Goal: Task Accomplishment & Management: Complete application form

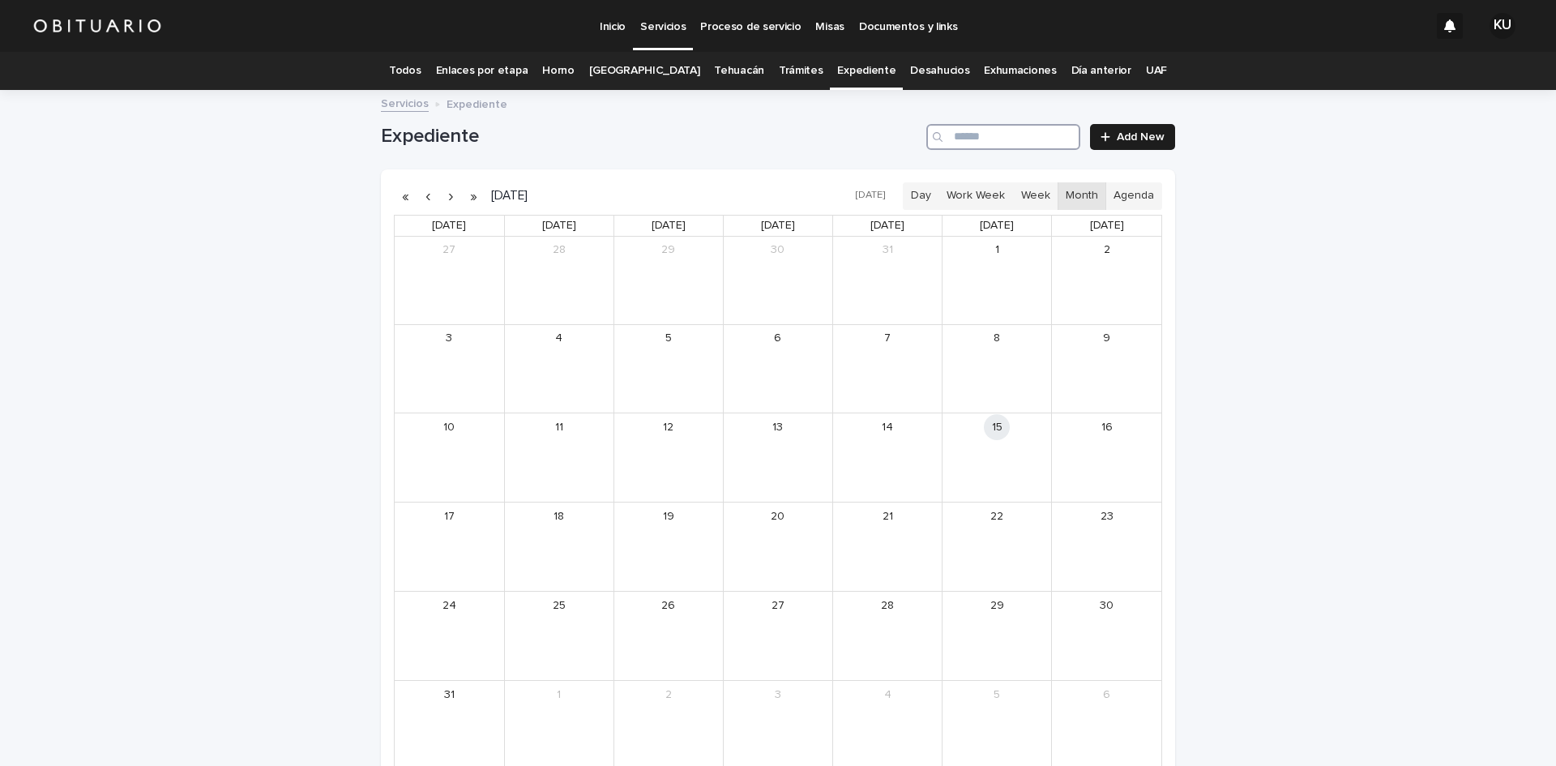
click at [1019, 141] on input "Search" at bounding box center [1003, 137] width 154 height 26
click at [973, 455] on link "10:00am [GEOGRAPHIC_DATA][PERSON_NAME]" at bounding box center [996, 449] width 105 height 15
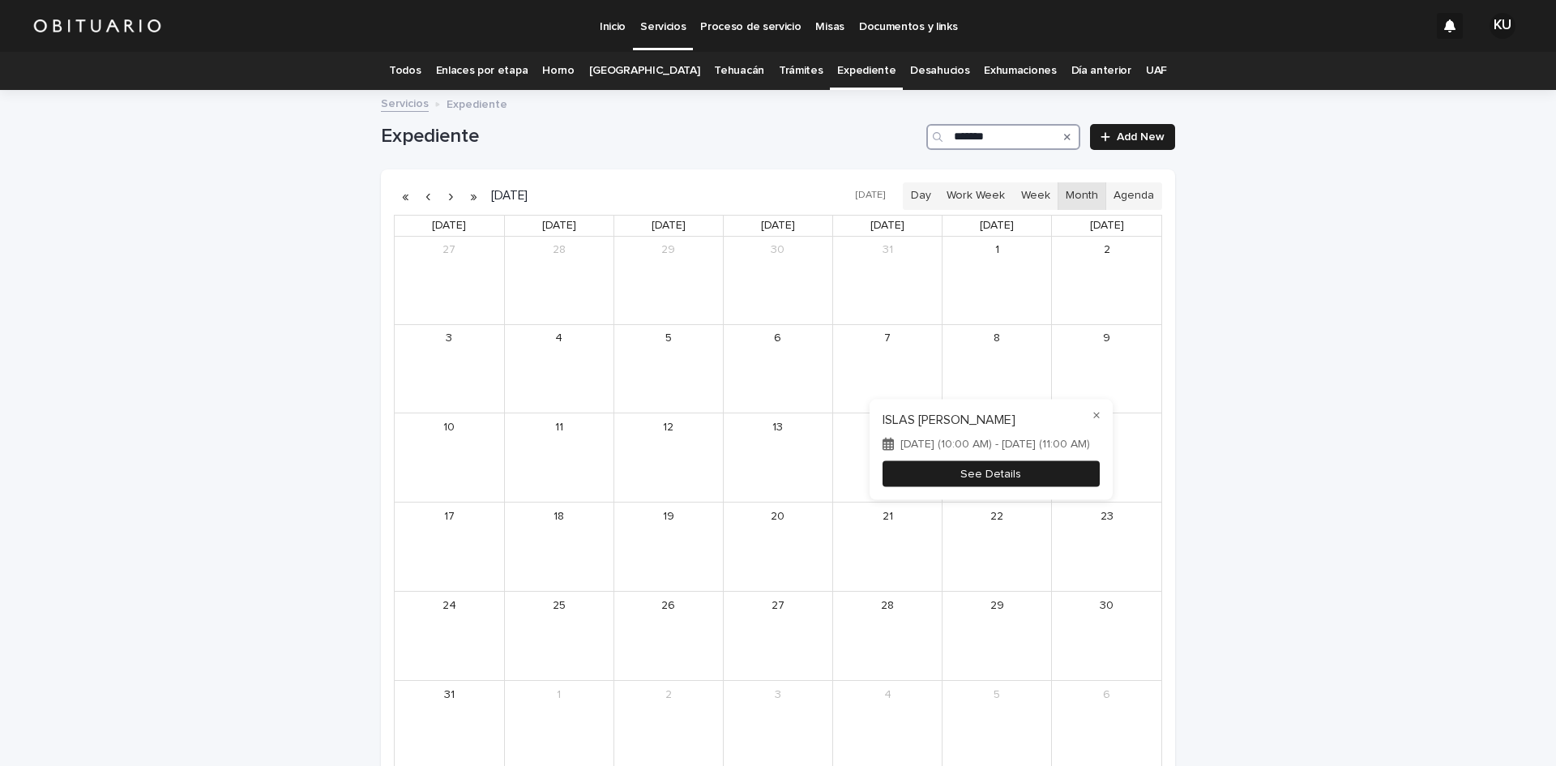
type input "*******"
click at [974, 464] on button "See Details" at bounding box center [991, 473] width 217 height 27
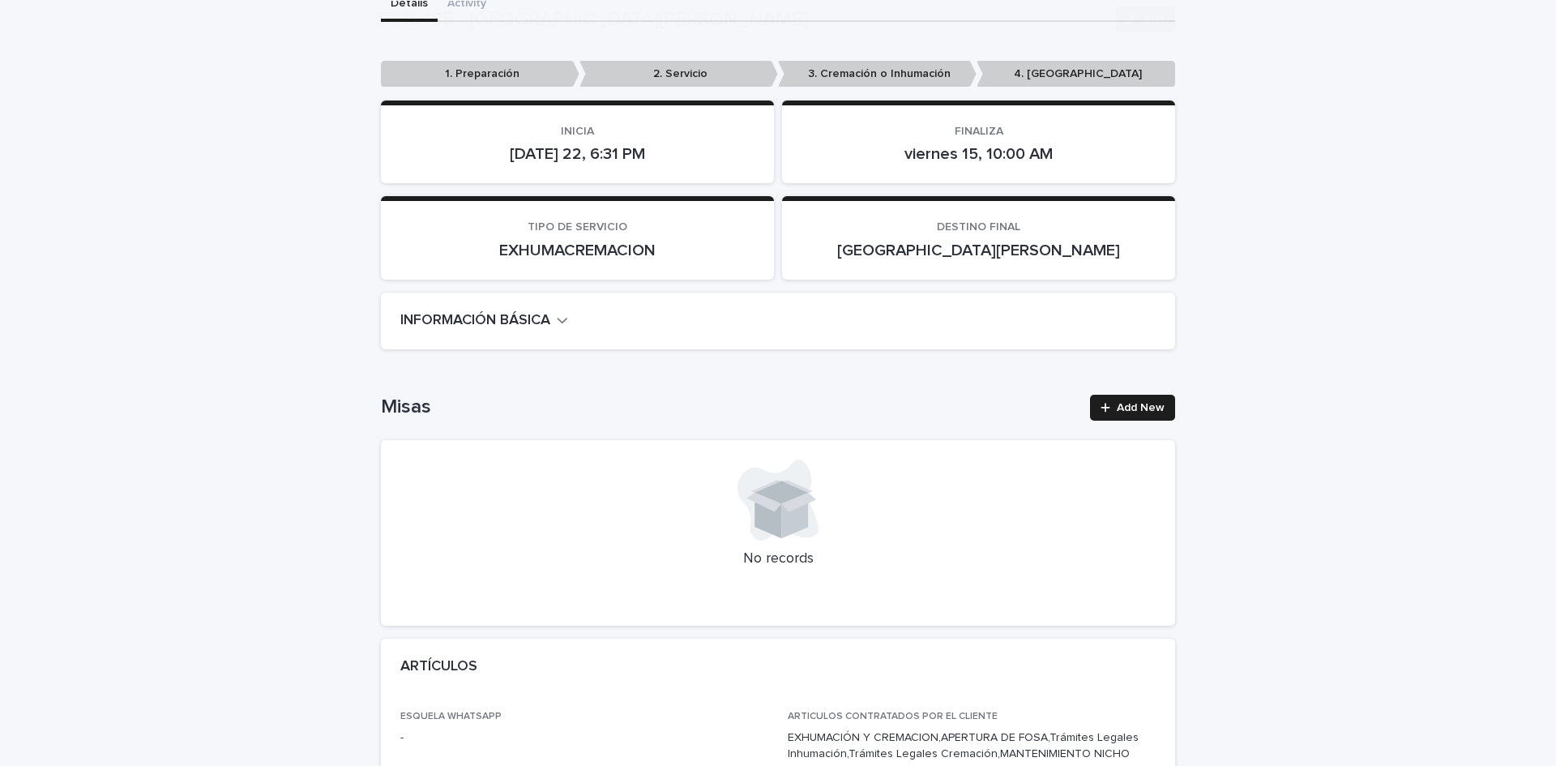
scroll to position [289, 0]
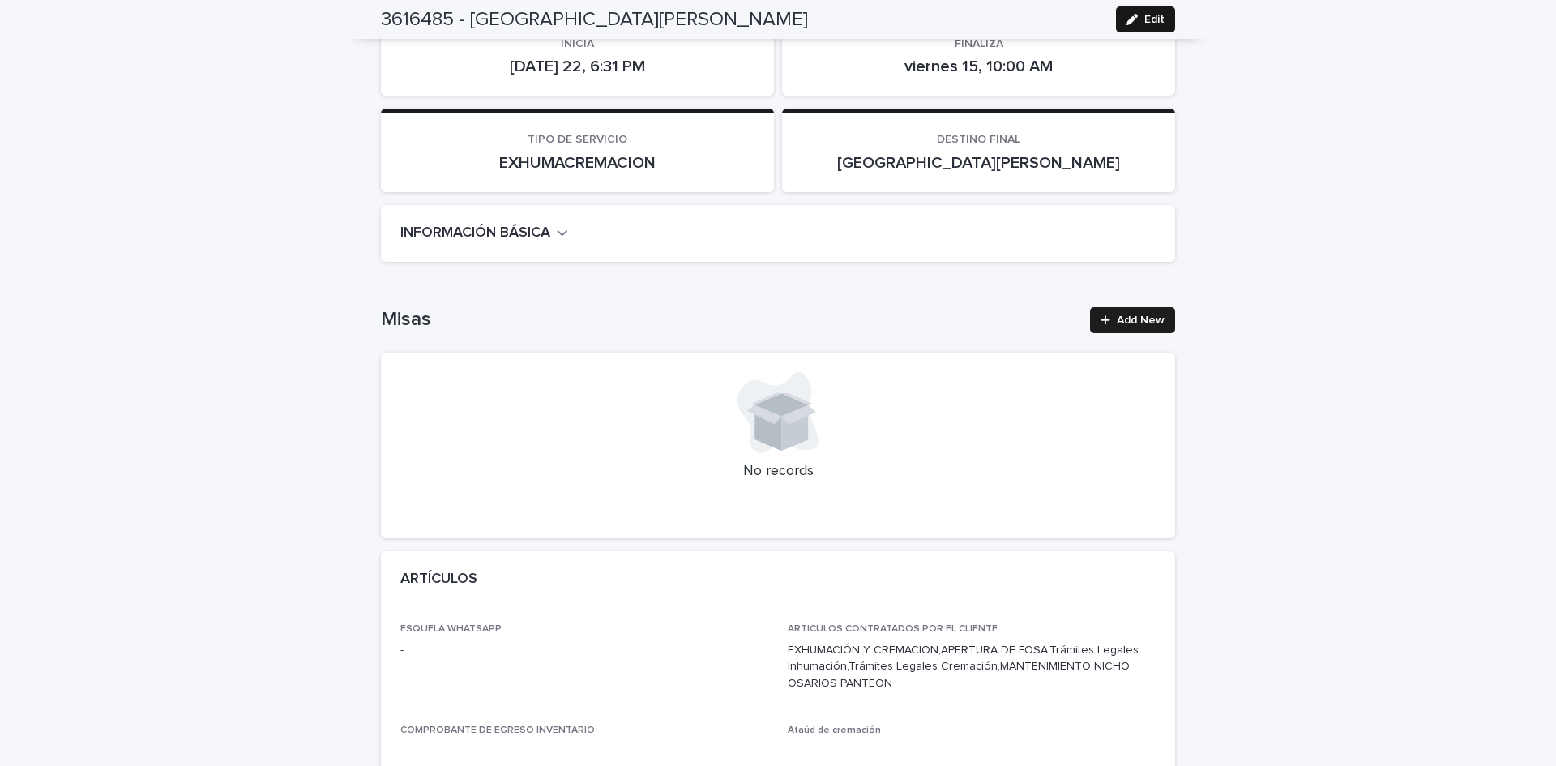
click at [1127, 14] on icon "button" at bounding box center [1132, 19] width 11 height 11
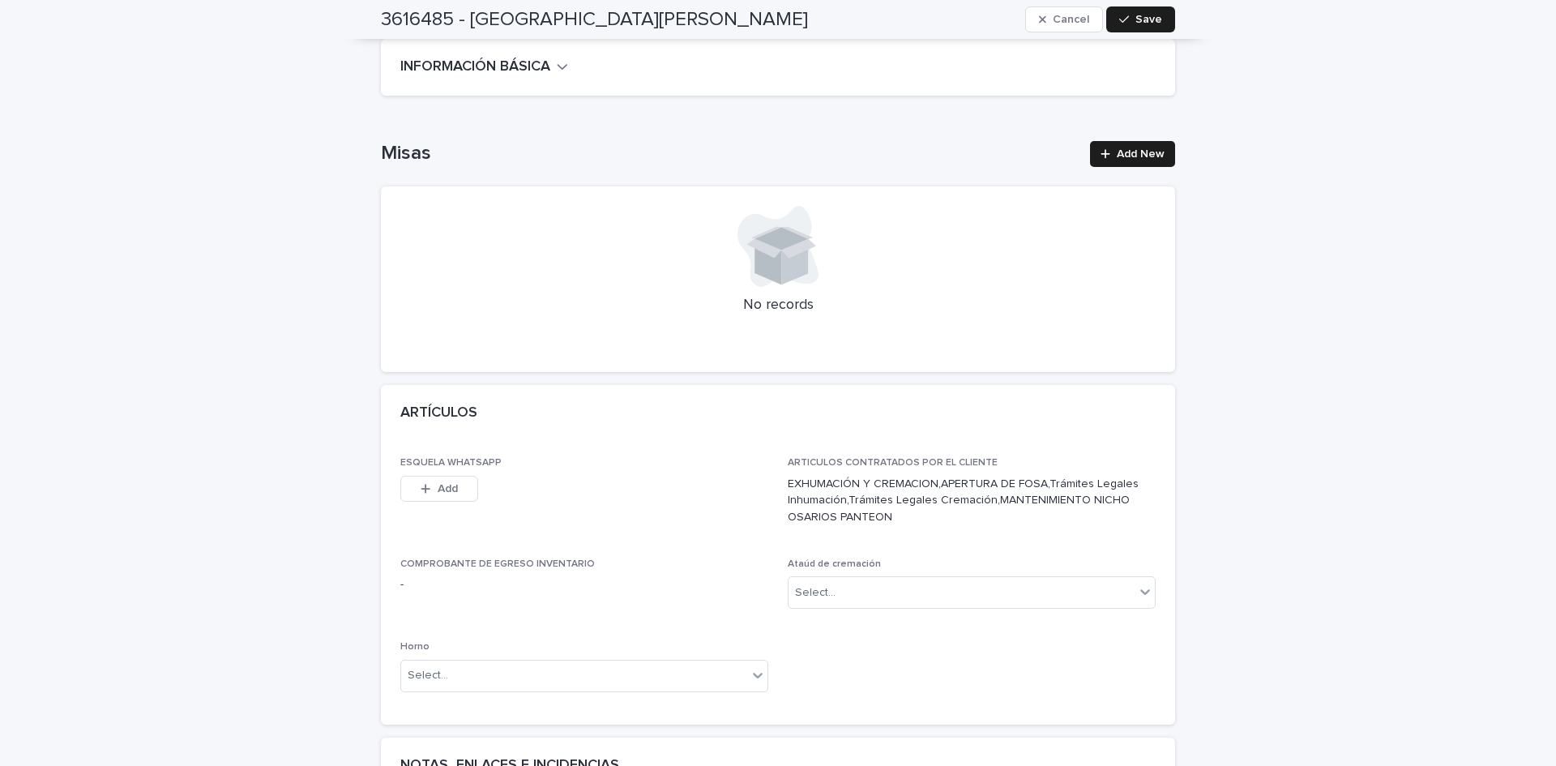
scroll to position [0, 0]
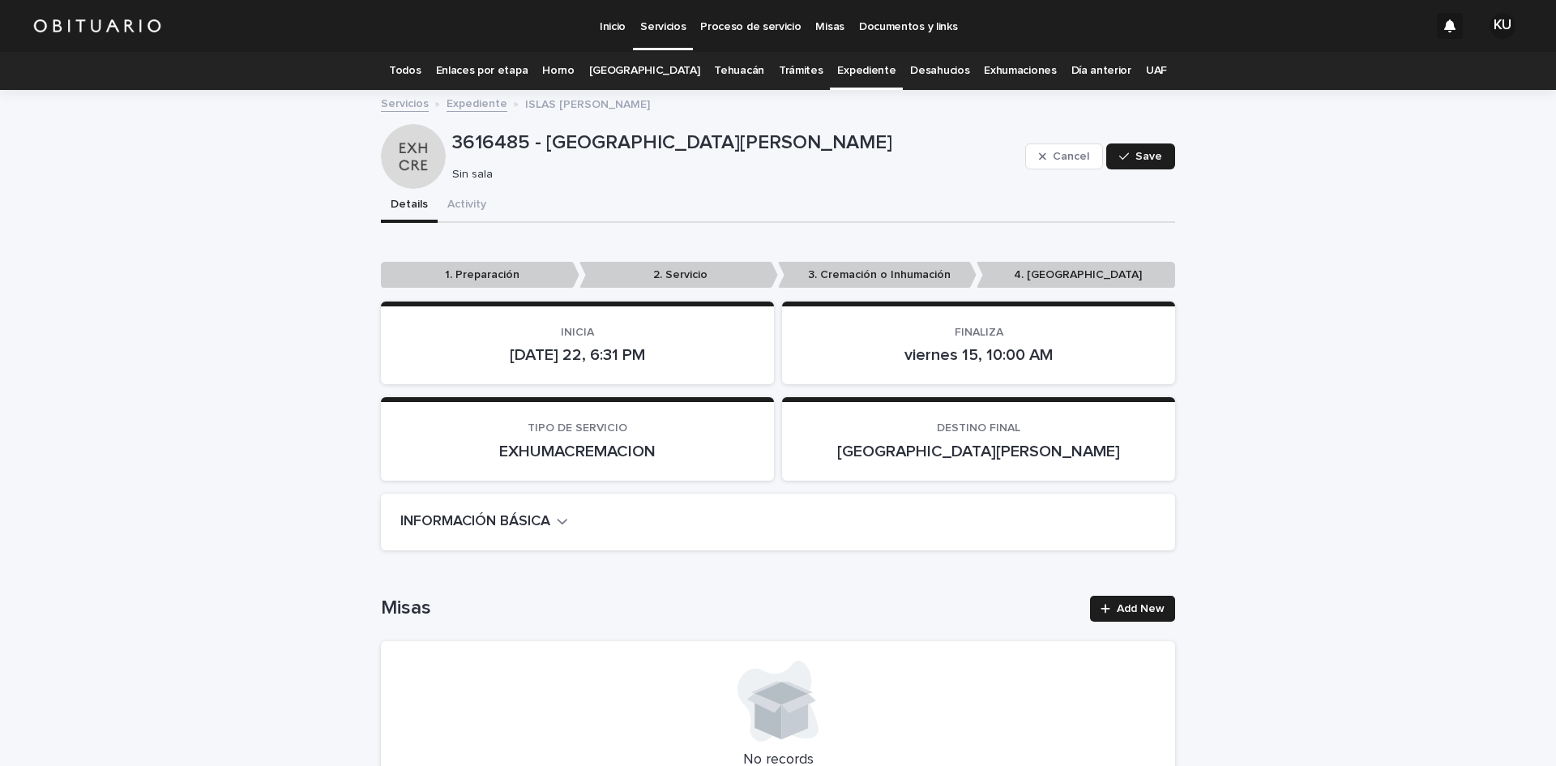
click at [421, 71] on link "Todos" at bounding box center [405, 71] width 32 height 38
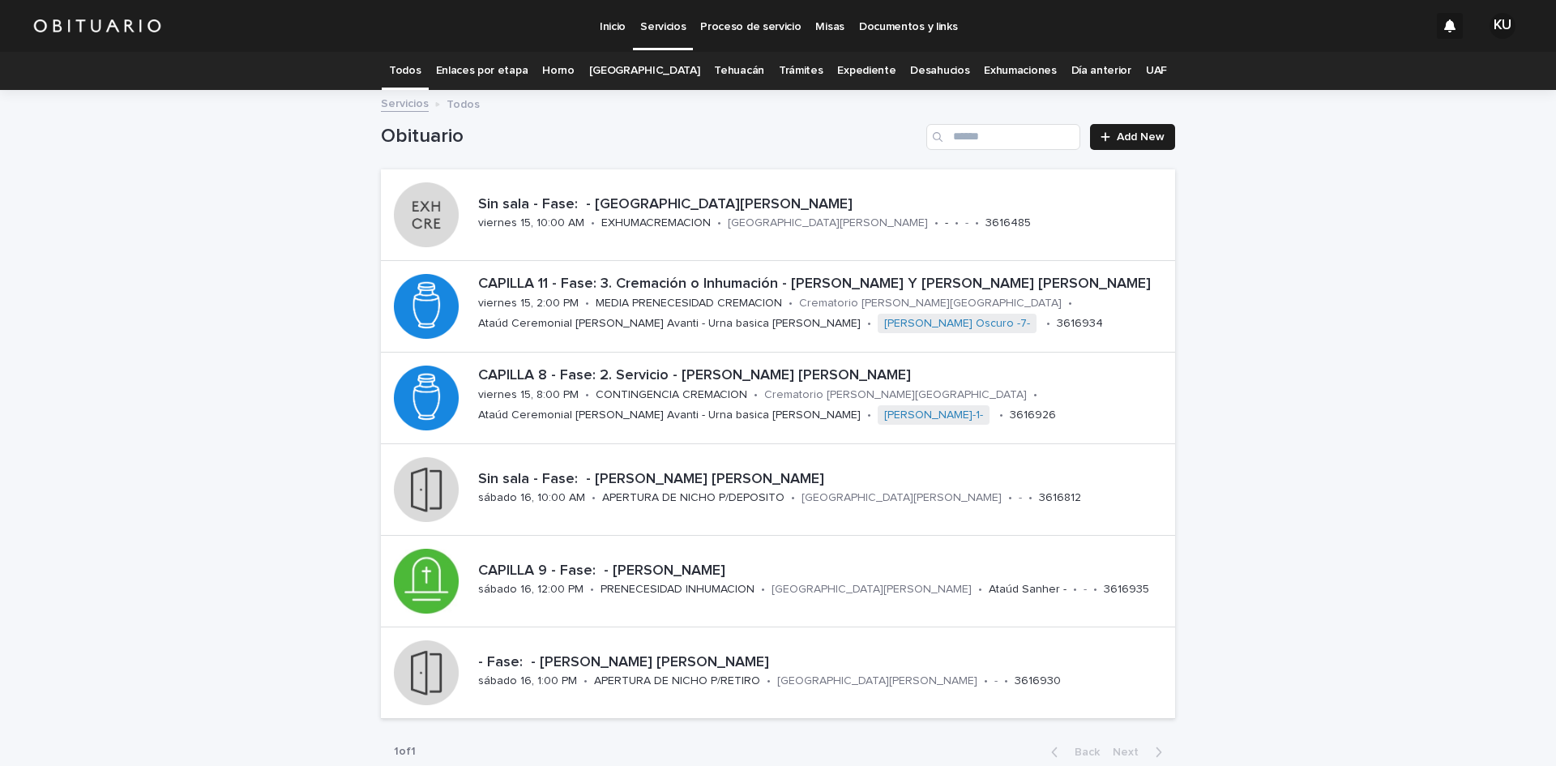
drag, startPoint x: 427, startPoint y: 71, endPoint x: 421, endPoint y: 12, distance: 58.6
click at [421, 71] on link "Todos" at bounding box center [405, 71] width 32 height 38
click at [635, 577] on p "CAPILLA 9 - Fase: - [PERSON_NAME]" at bounding box center [823, 571] width 691 height 18
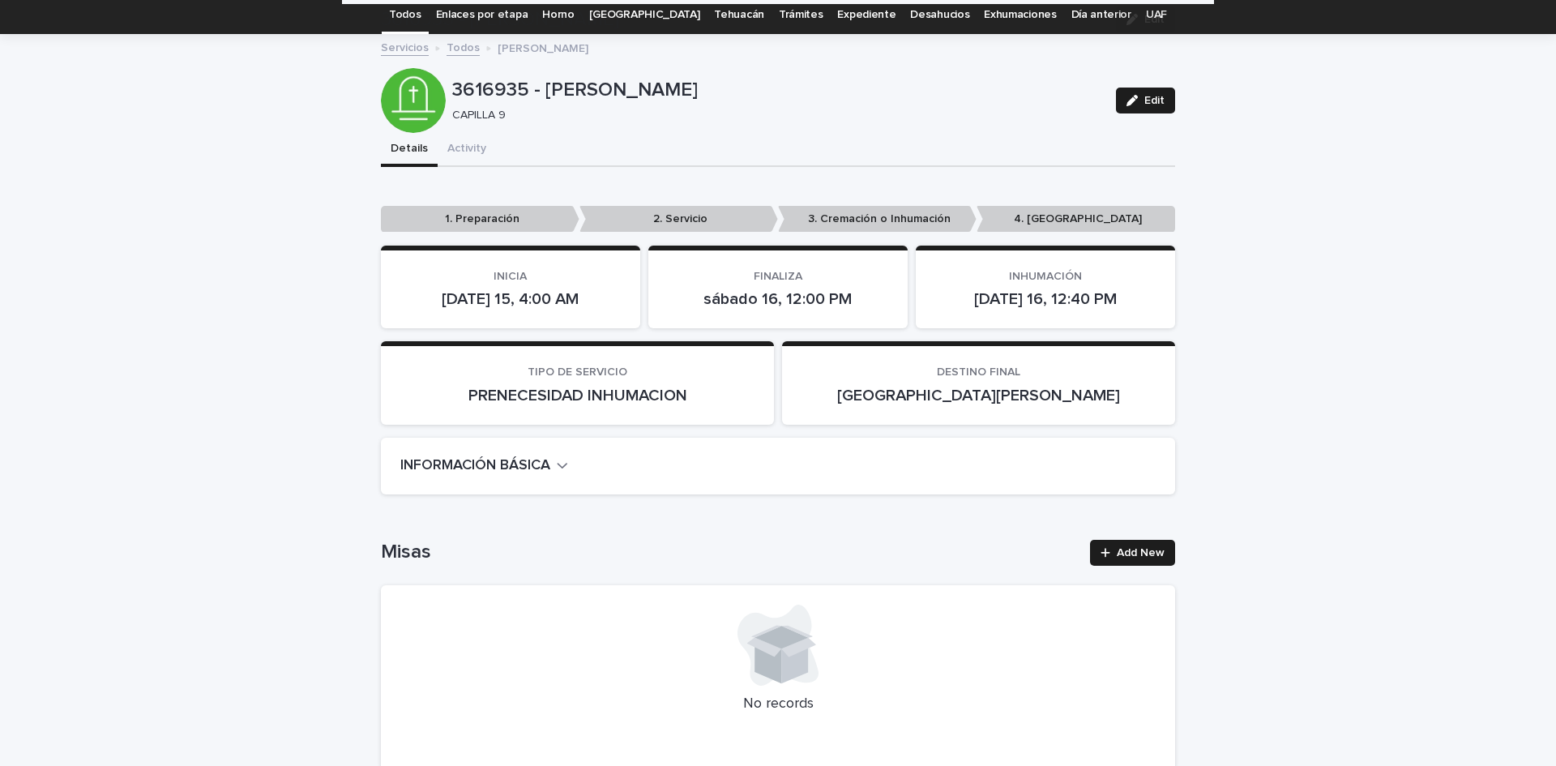
scroll to position [340, 0]
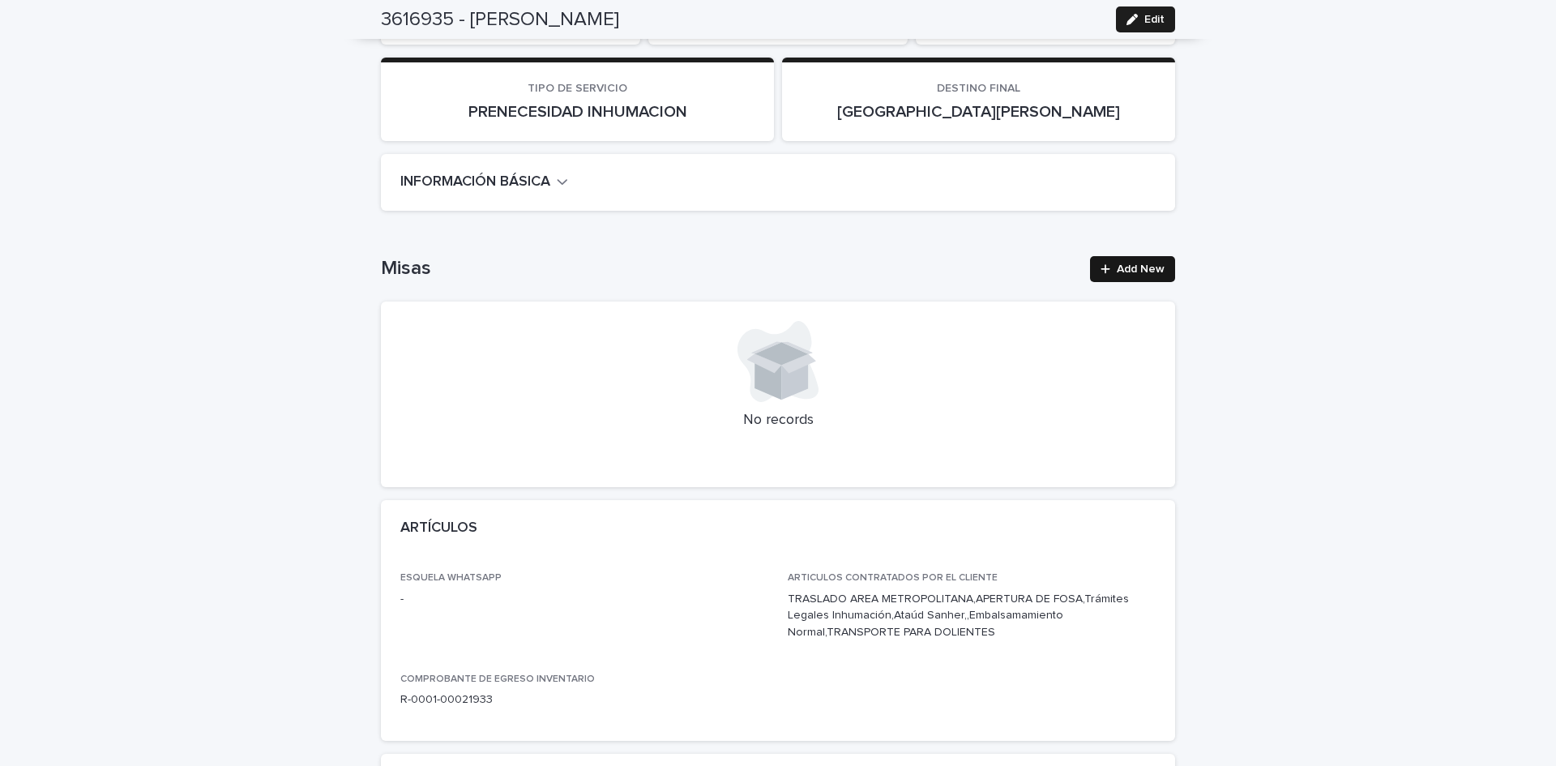
click at [1101, 267] on icon at bounding box center [1105, 268] width 9 height 9
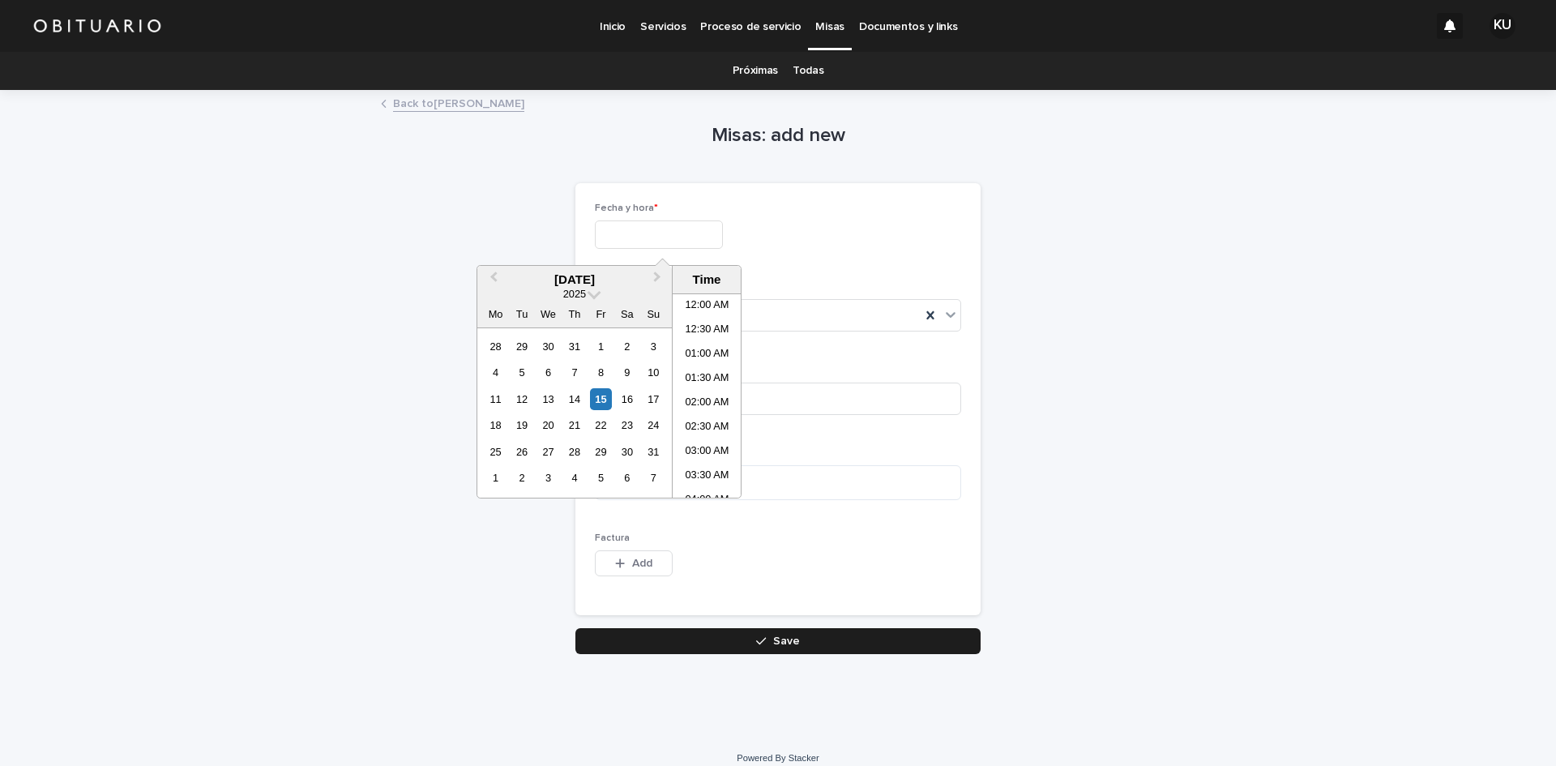
click at [654, 223] on input "text" at bounding box center [659, 234] width 128 height 28
click at [653, 229] on input "text" at bounding box center [659, 234] width 128 height 28
click at [618, 400] on div "16" at bounding box center [627, 399] width 22 height 22
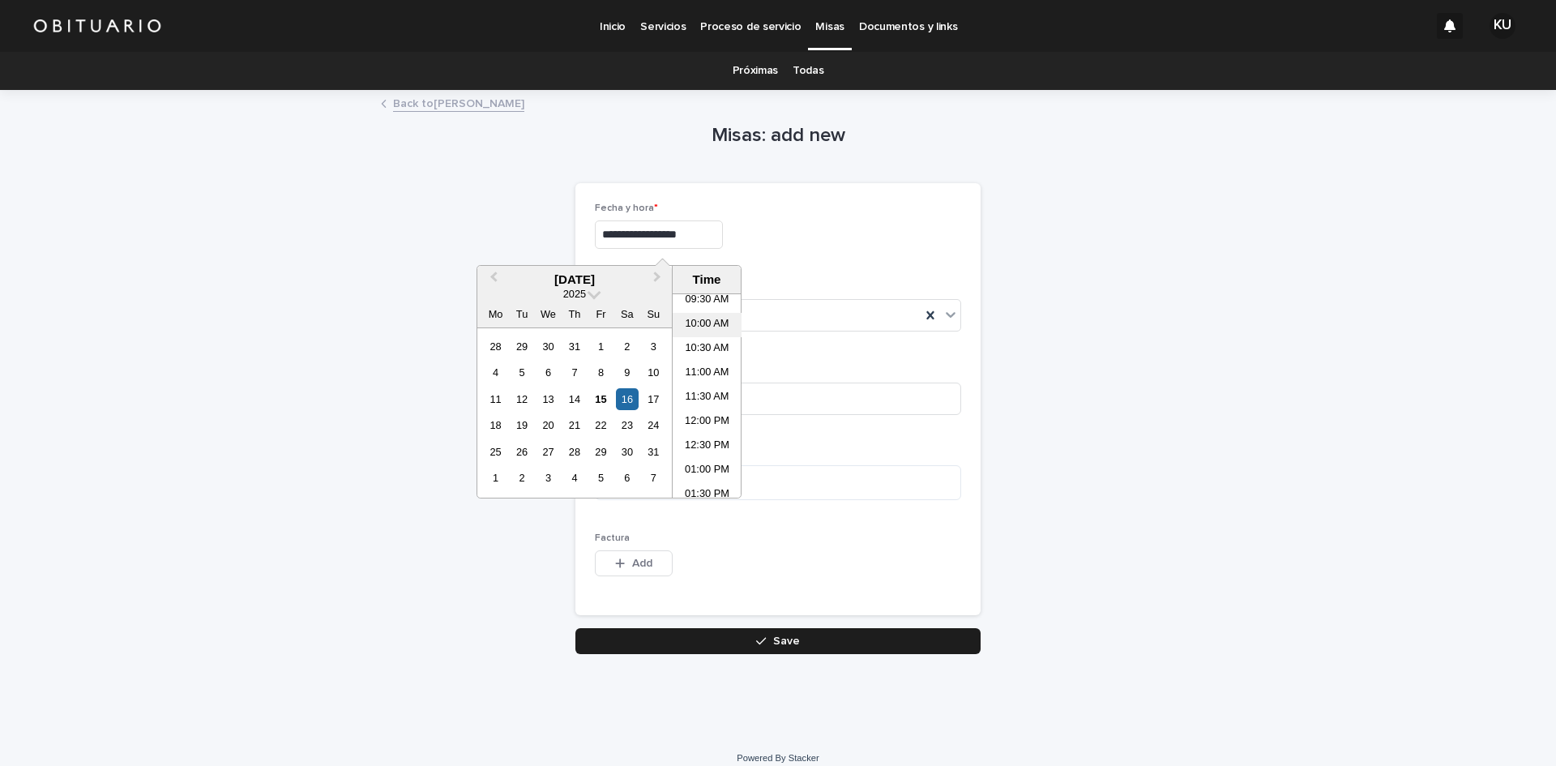
click at [715, 324] on li "10:00 AM" at bounding box center [707, 325] width 69 height 24
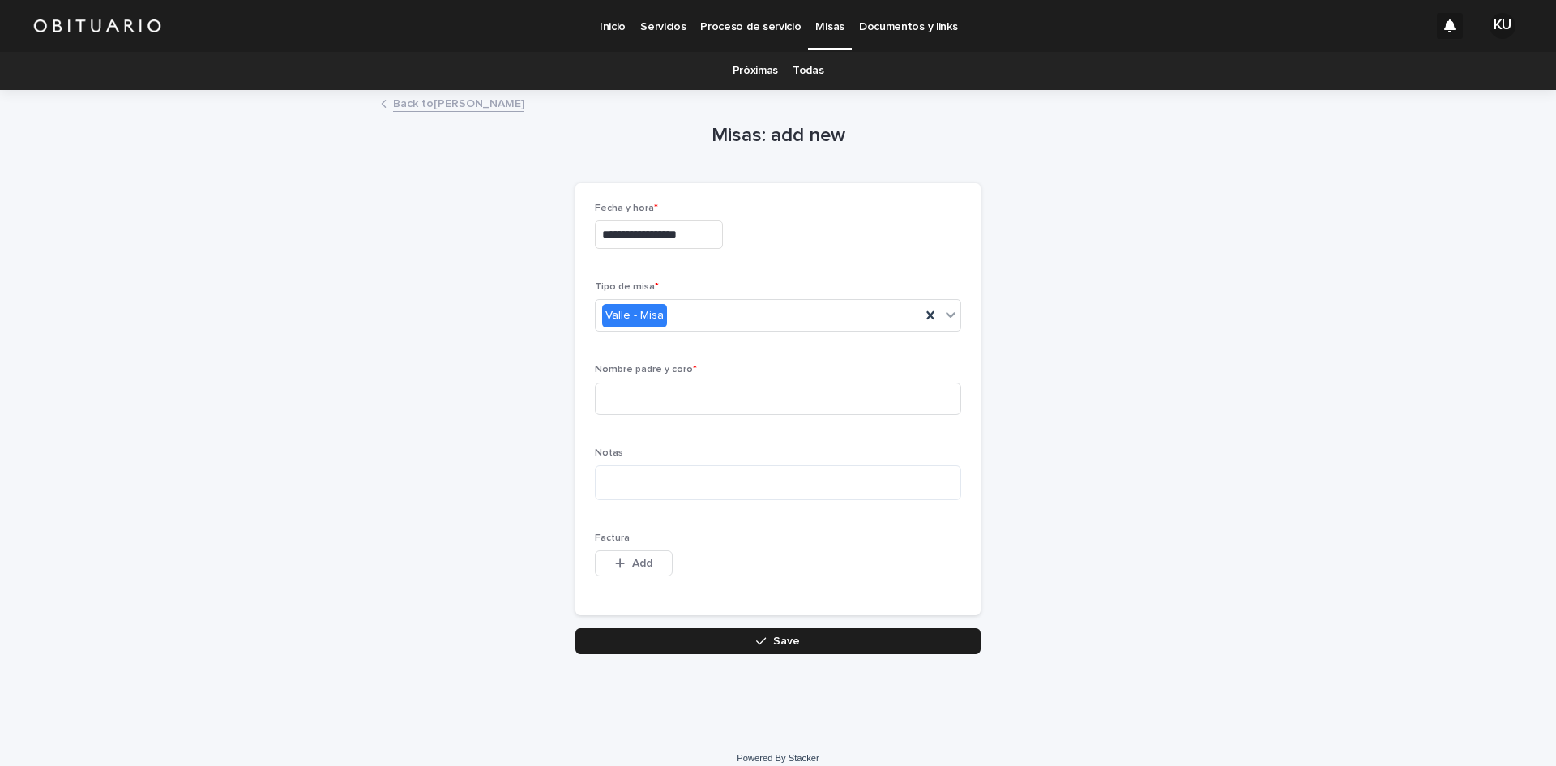
type input "**********"
click at [785, 394] on input at bounding box center [778, 399] width 366 height 32
type input "**********"
click at [622, 479] on textarea at bounding box center [778, 482] width 366 height 35
type textarea "*"
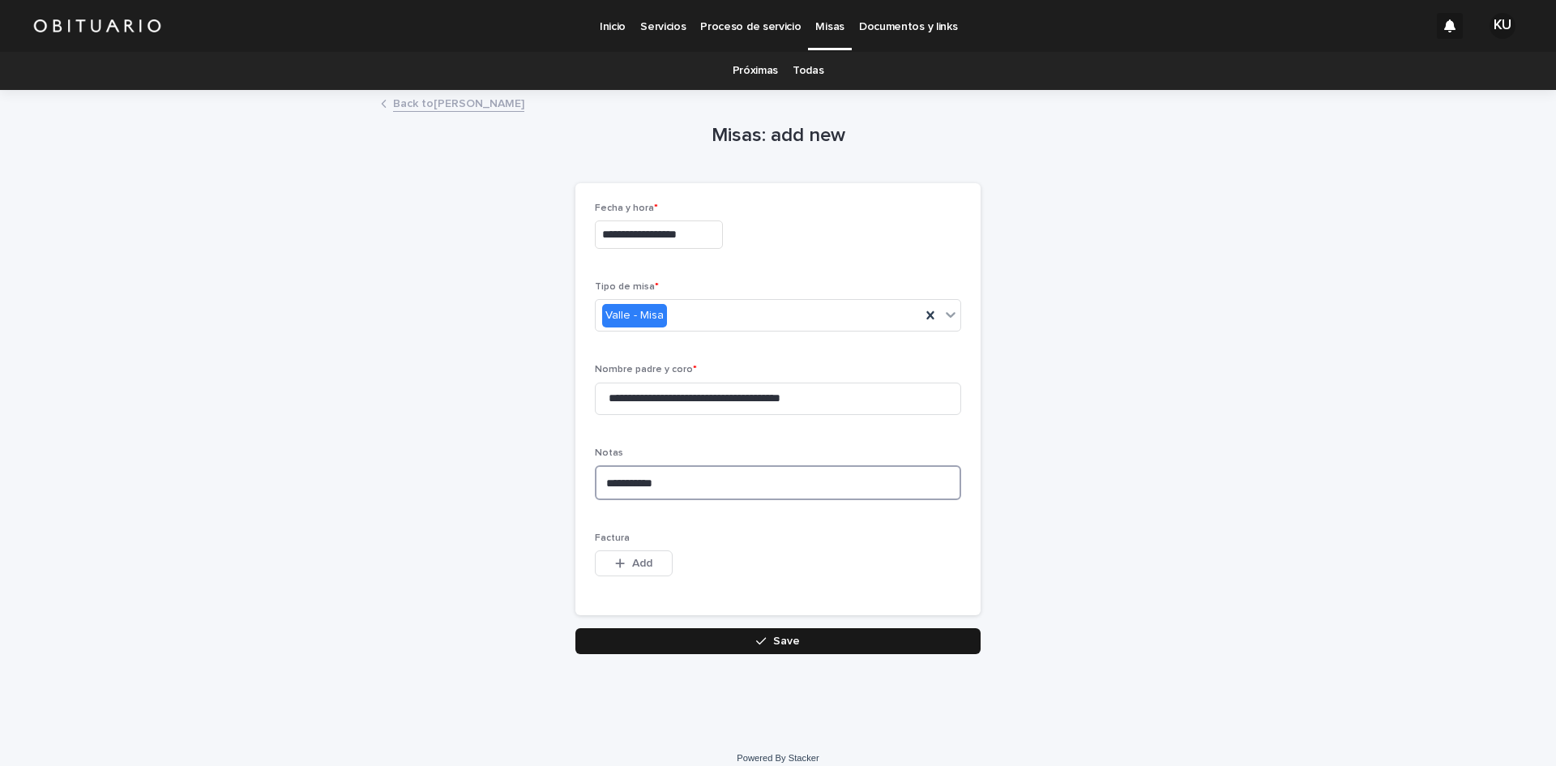
type textarea "**********"
click at [712, 639] on button "Save" at bounding box center [777, 641] width 405 height 26
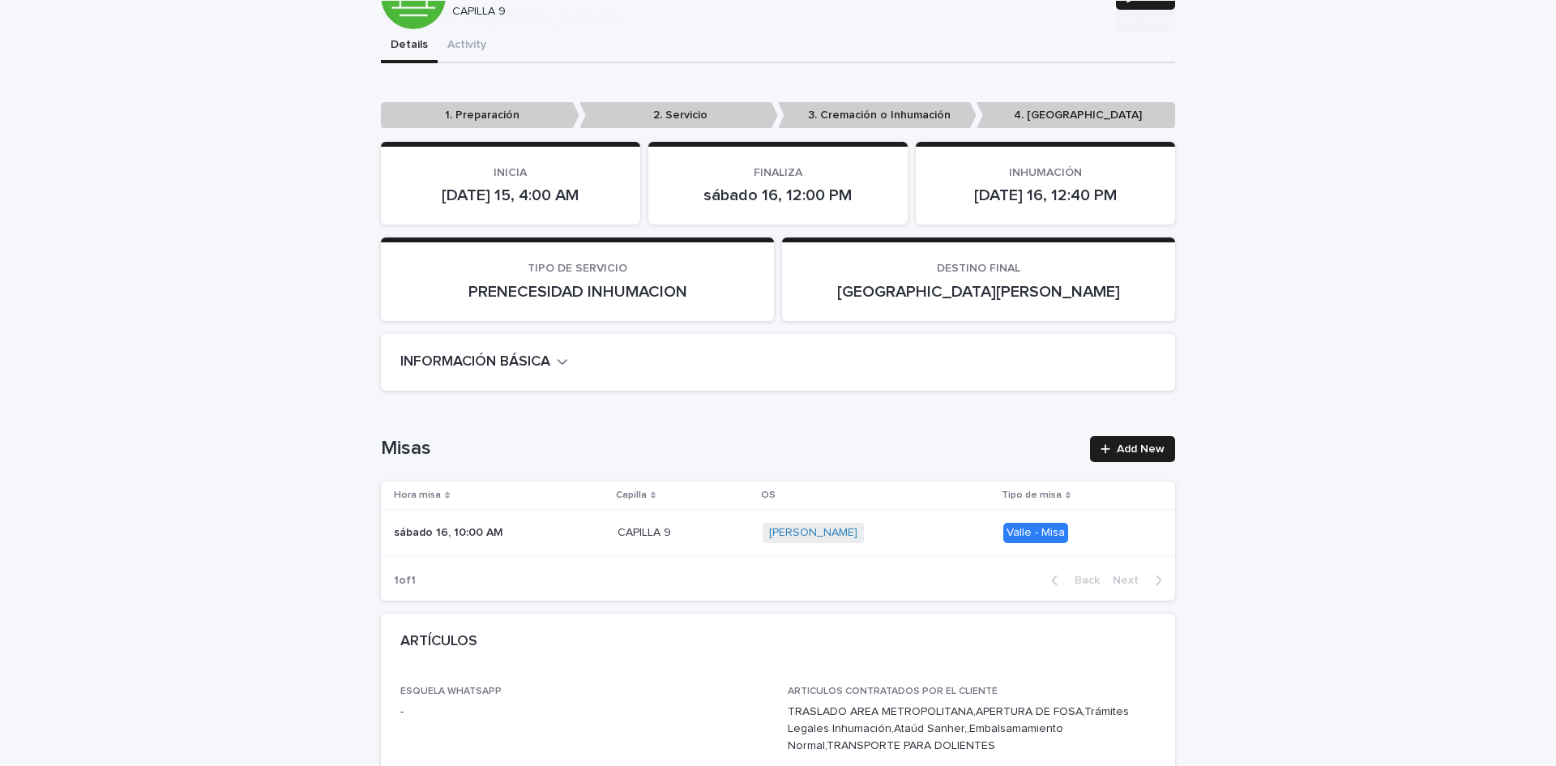
scroll to position [569, 0]
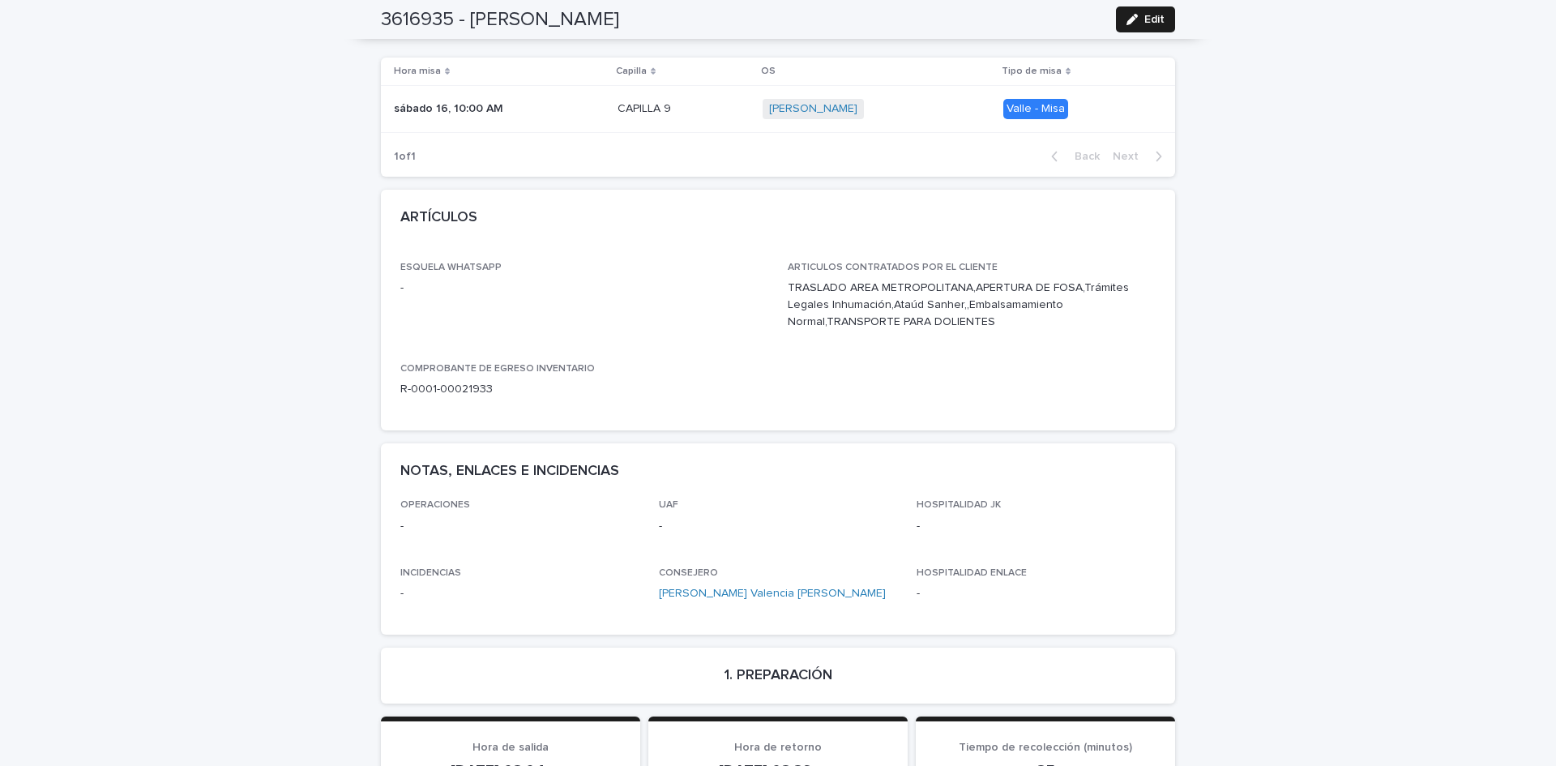
scroll to position [588, 0]
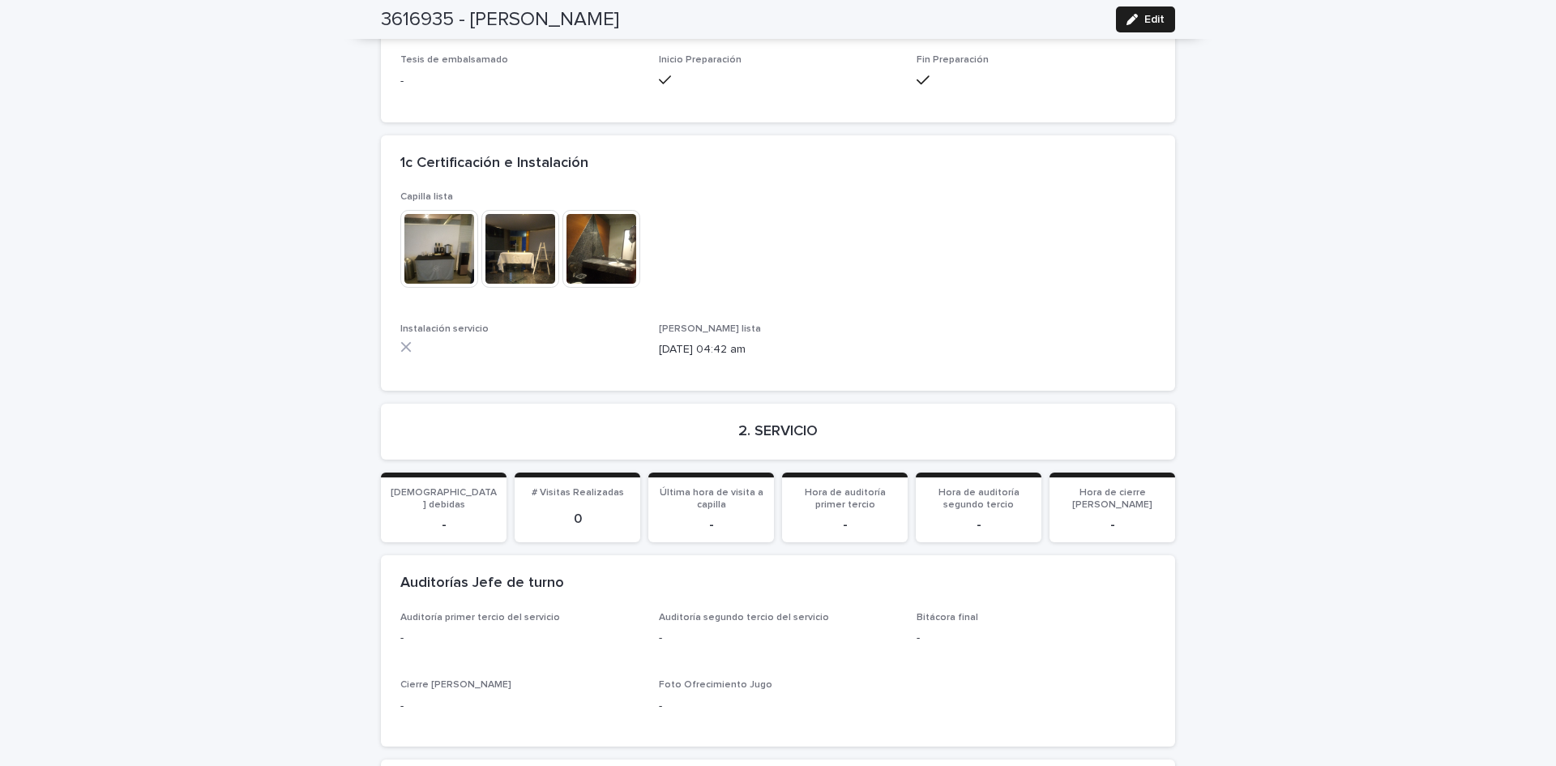
scroll to position [2355, 0]
